Goal: Check status

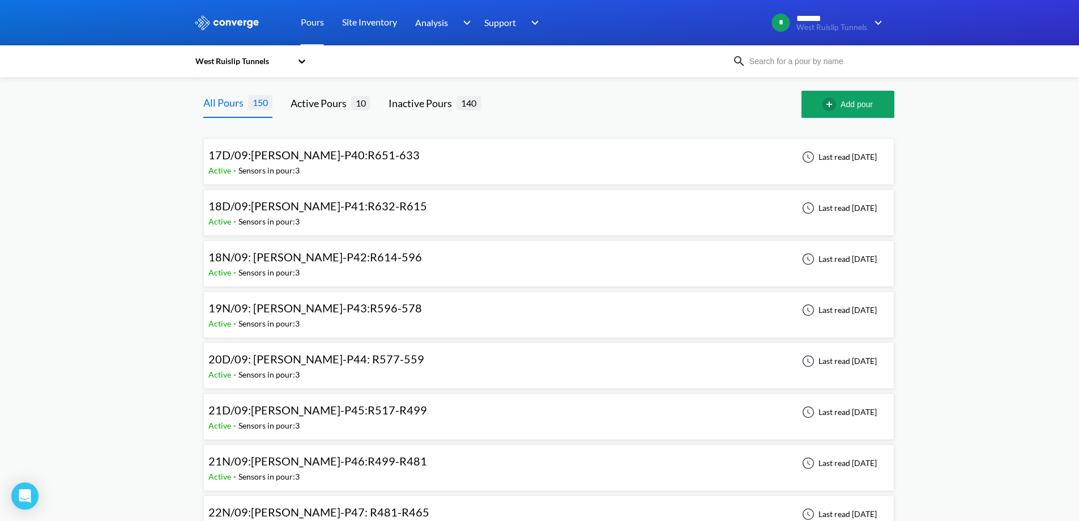
scroll to position [7269, 0]
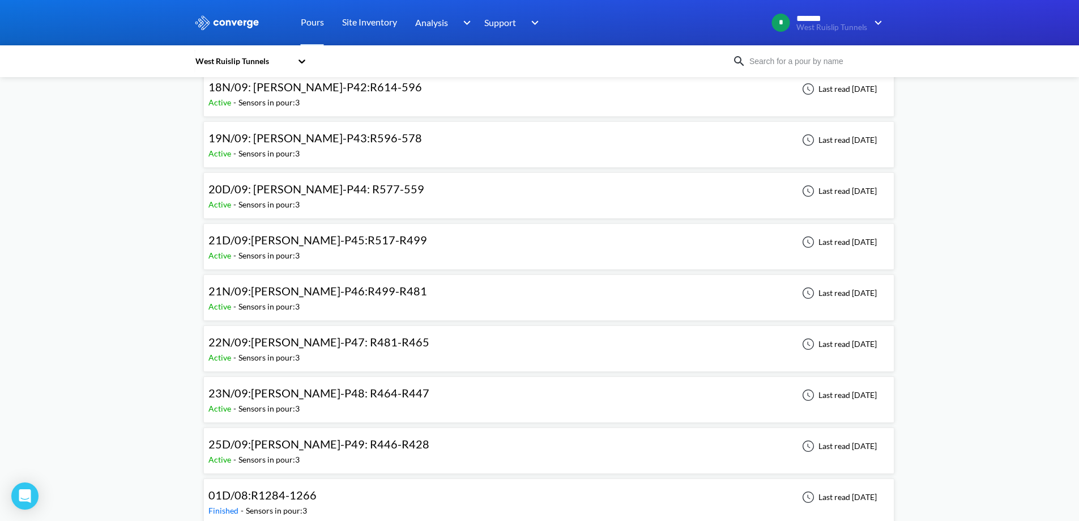
scroll to position [227, 0]
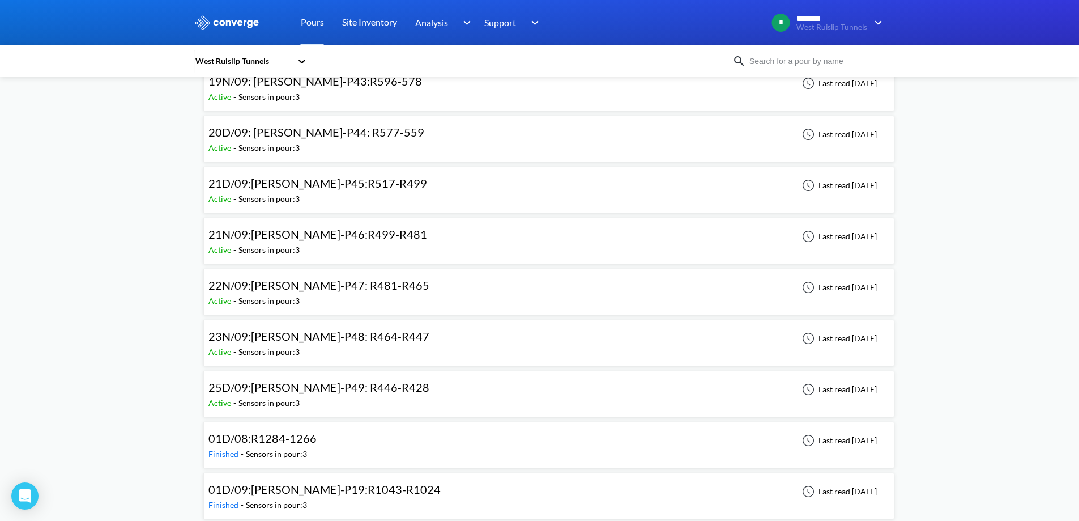
click at [285, 348] on div "Sensors in pour: 3" at bounding box center [268, 352] width 61 height 12
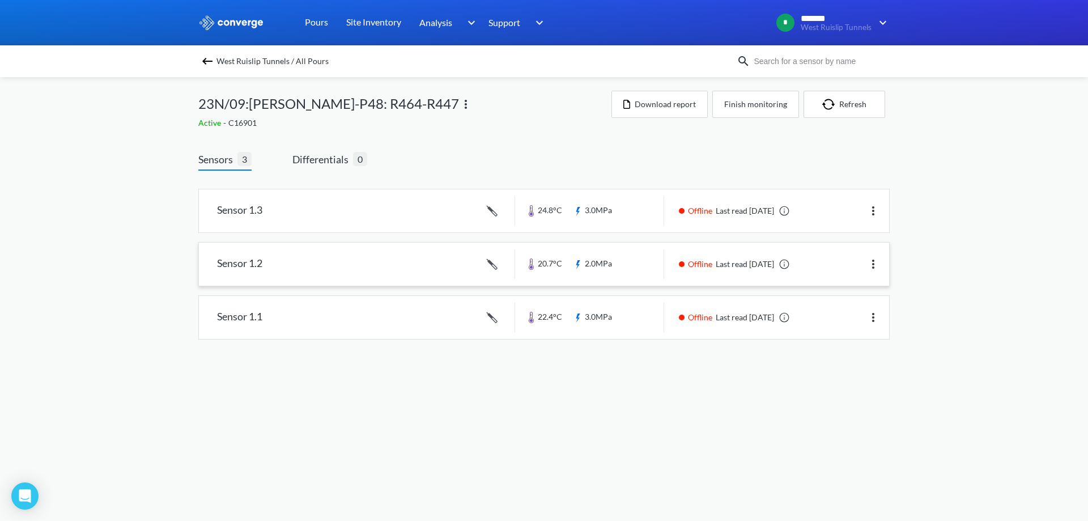
click at [364, 266] on link at bounding box center [544, 263] width 690 height 43
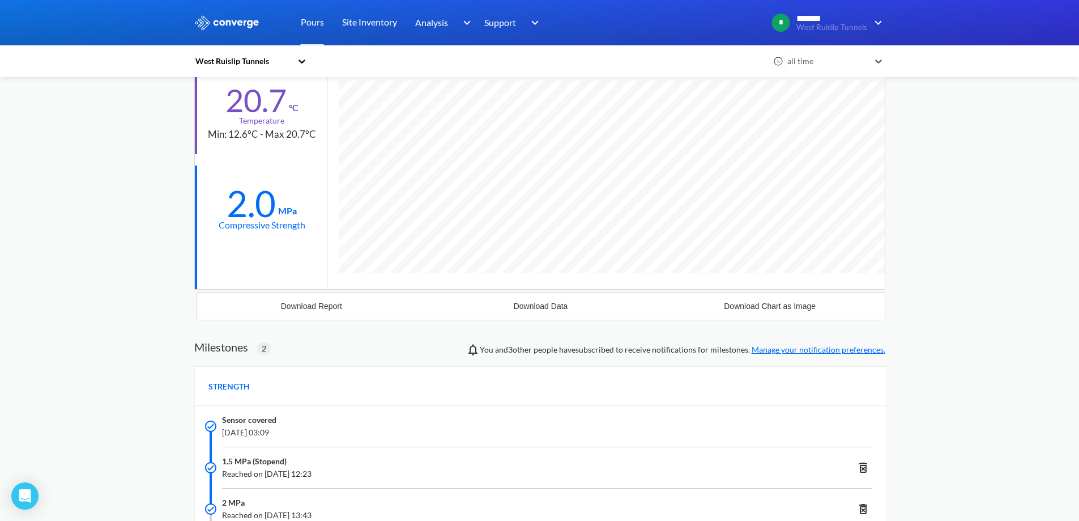
scroll to position [807, 691]
